Goal: Find specific page/section: Find specific page/section

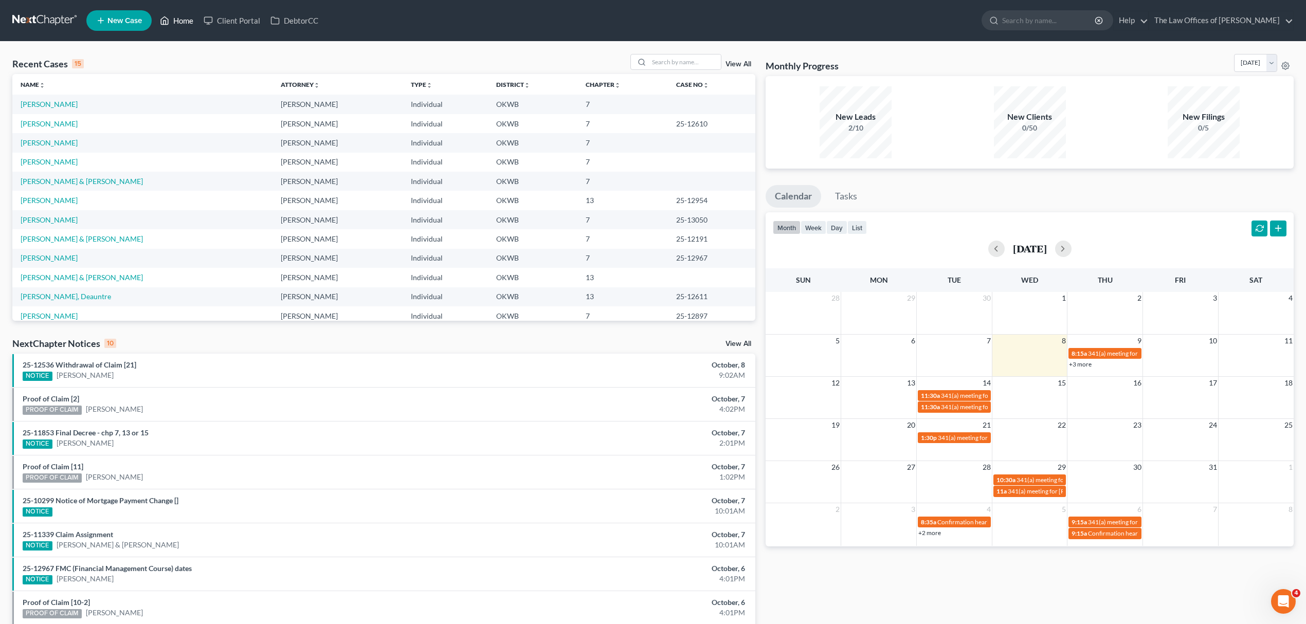
click at [186, 24] on link "Home" at bounding box center [177, 20] width 44 height 19
click at [681, 61] on input "search" at bounding box center [685, 61] width 72 height 15
type input "[PERSON_NAME]"
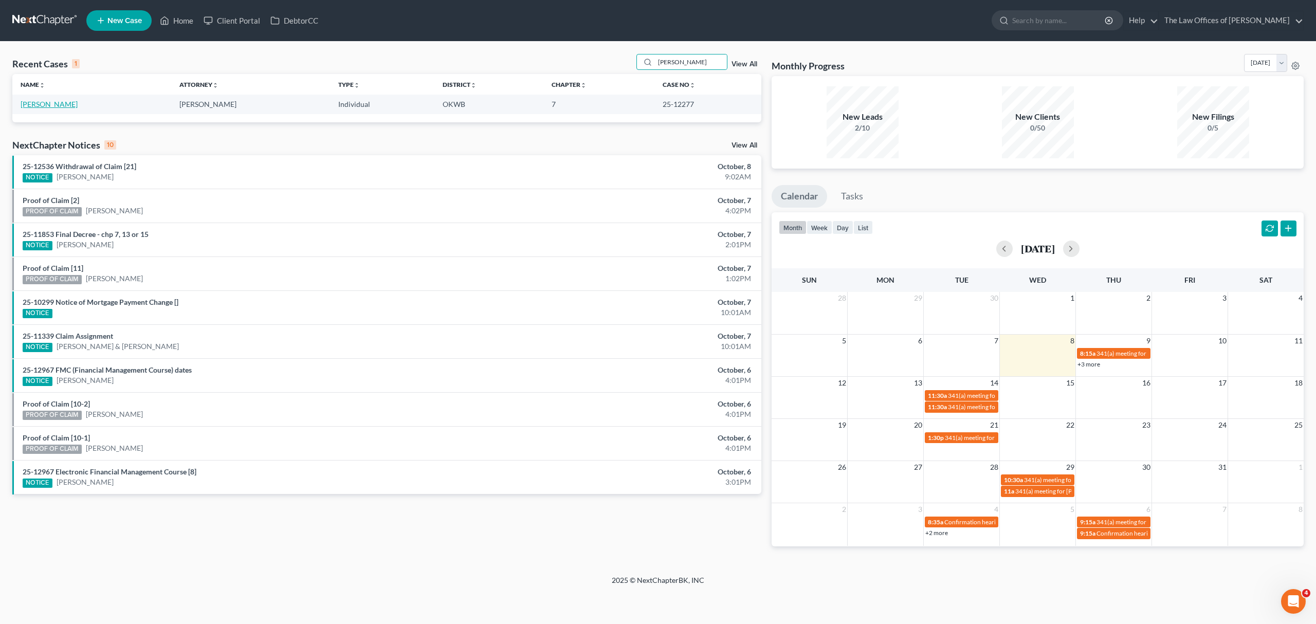
click at [58, 102] on link "[PERSON_NAME]" at bounding box center [49, 104] width 57 height 9
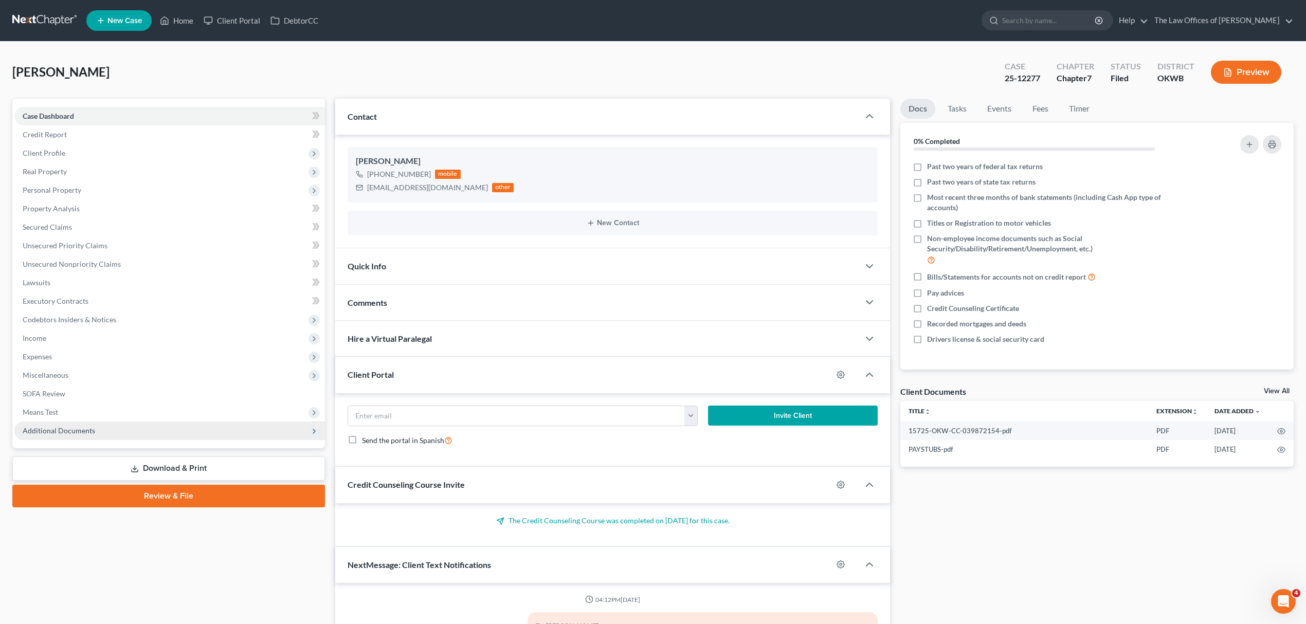
scroll to position [157, 0]
click at [70, 428] on span "Additional Documents" at bounding box center [59, 430] width 72 height 9
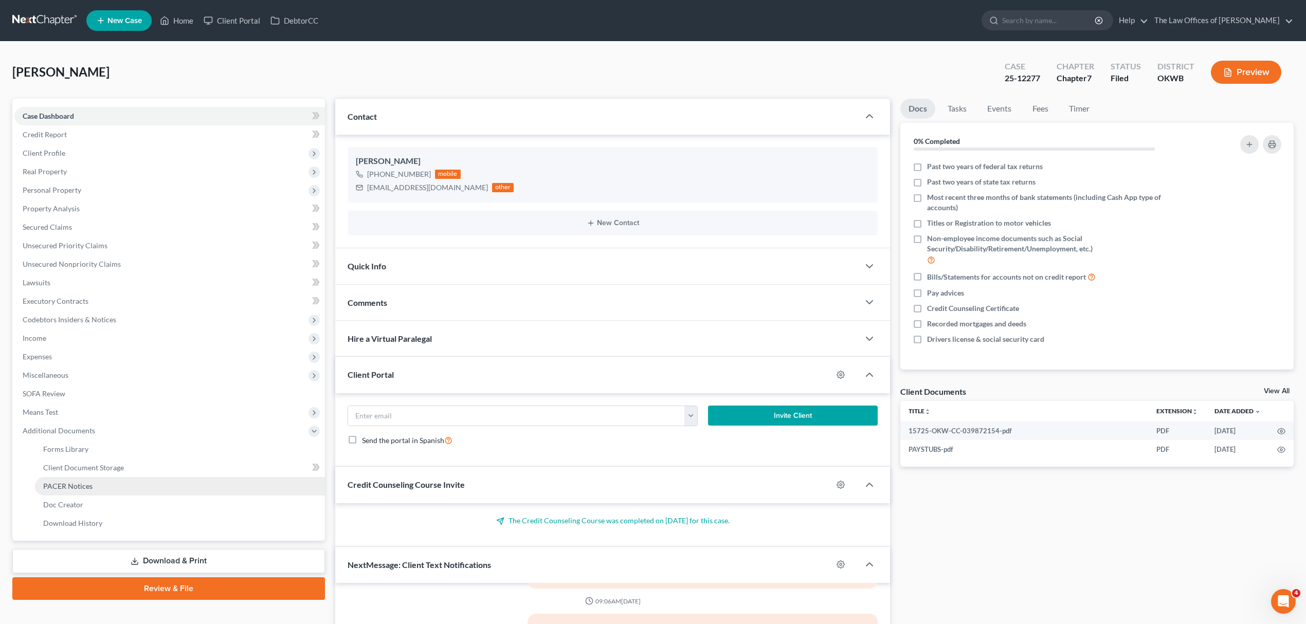
click at [80, 485] on span "PACER Notices" at bounding box center [67, 486] width 49 height 9
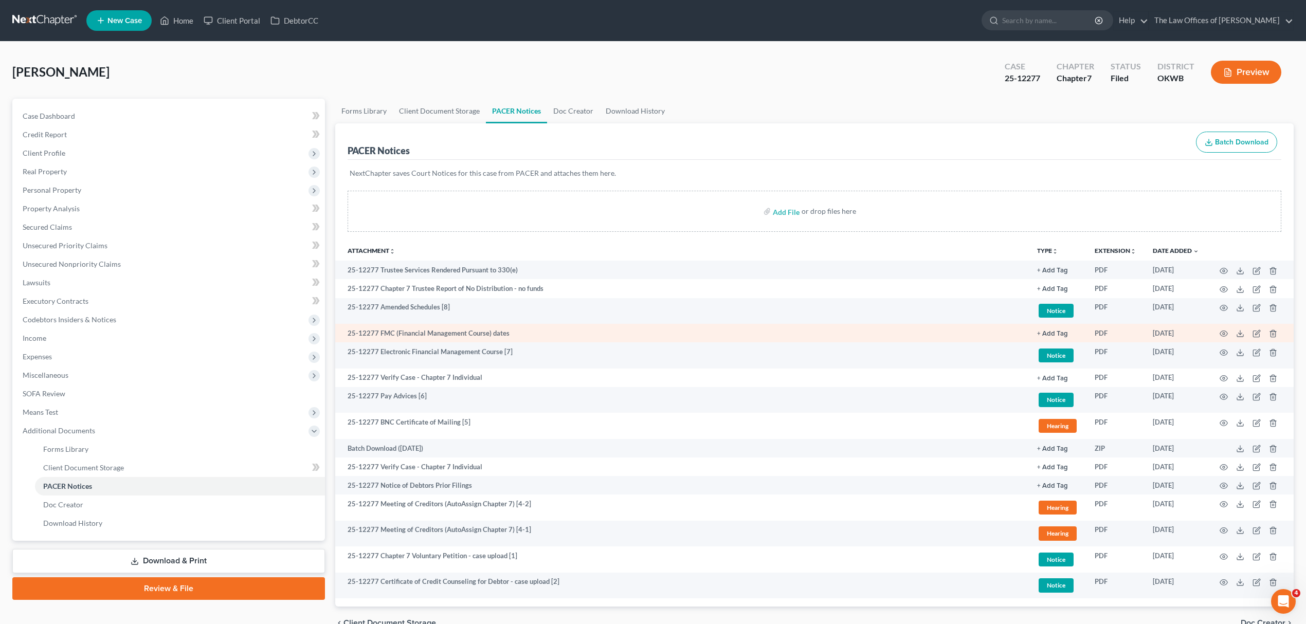
scroll to position [54, 0]
